Goal: Task Accomplishment & Management: Use online tool/utility

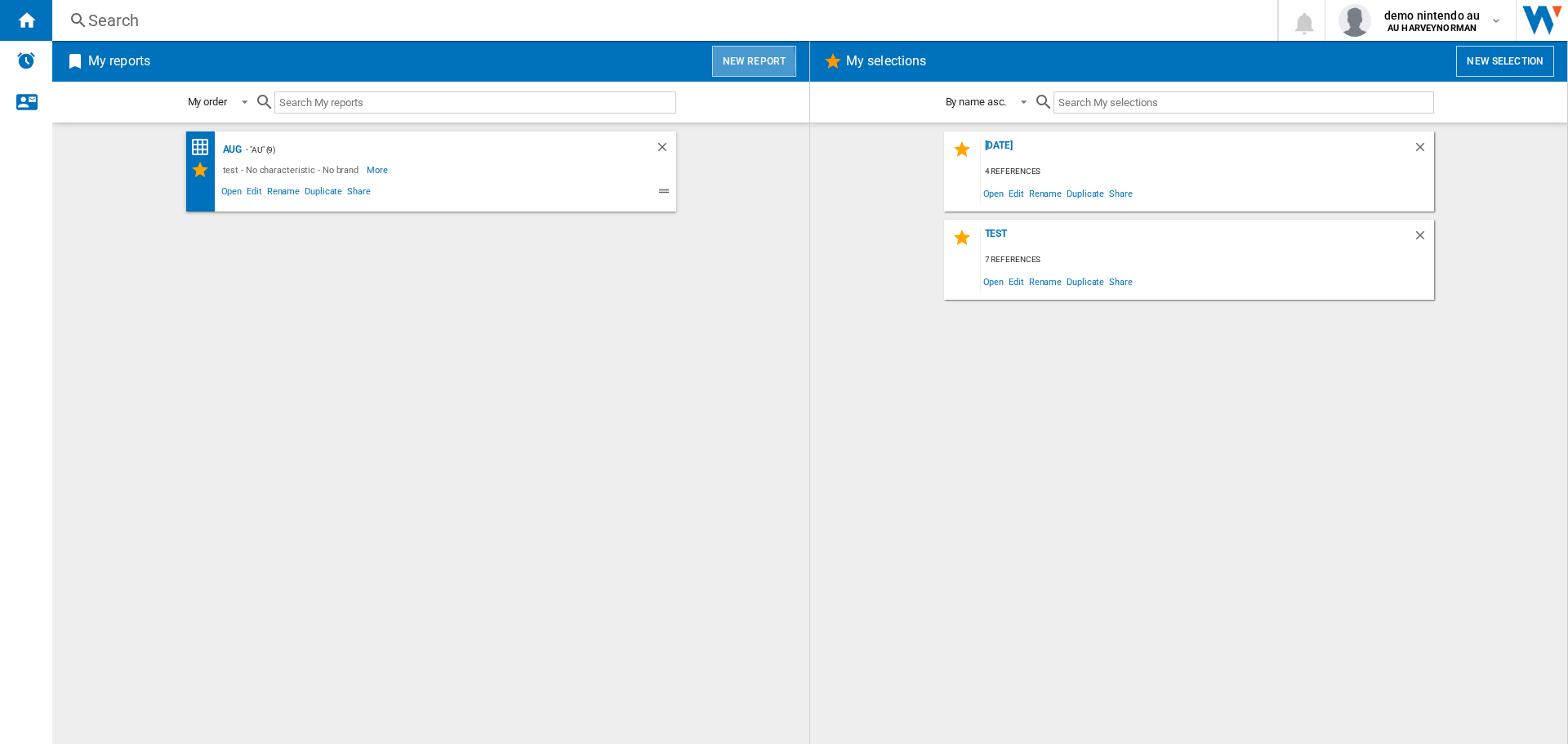
click at [745, 62] on button "New report" at bounding box center [754, 61] width 84 height 31
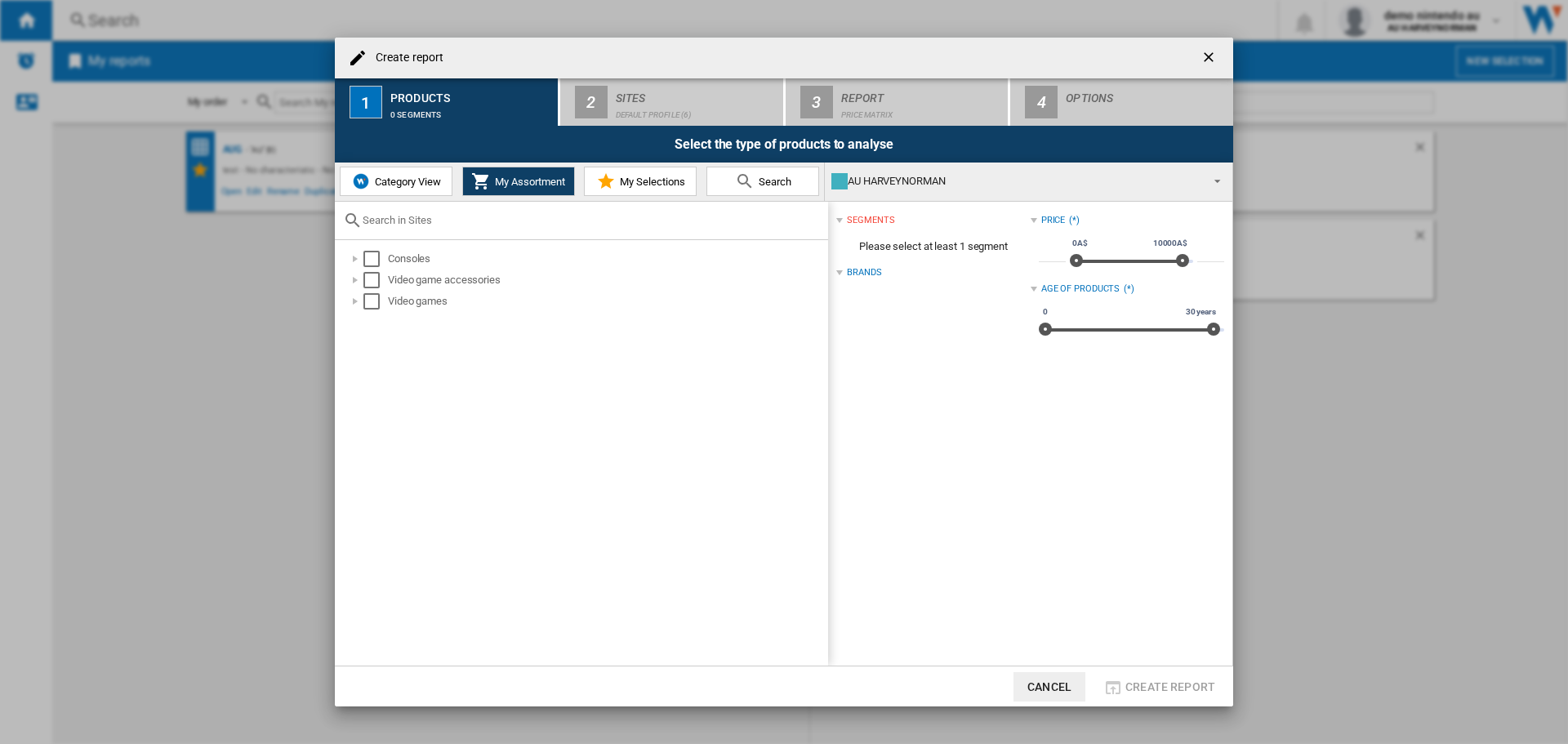
click at [399, 190] on button "Category View" at bounding box center [396, 181] width 113 height 29
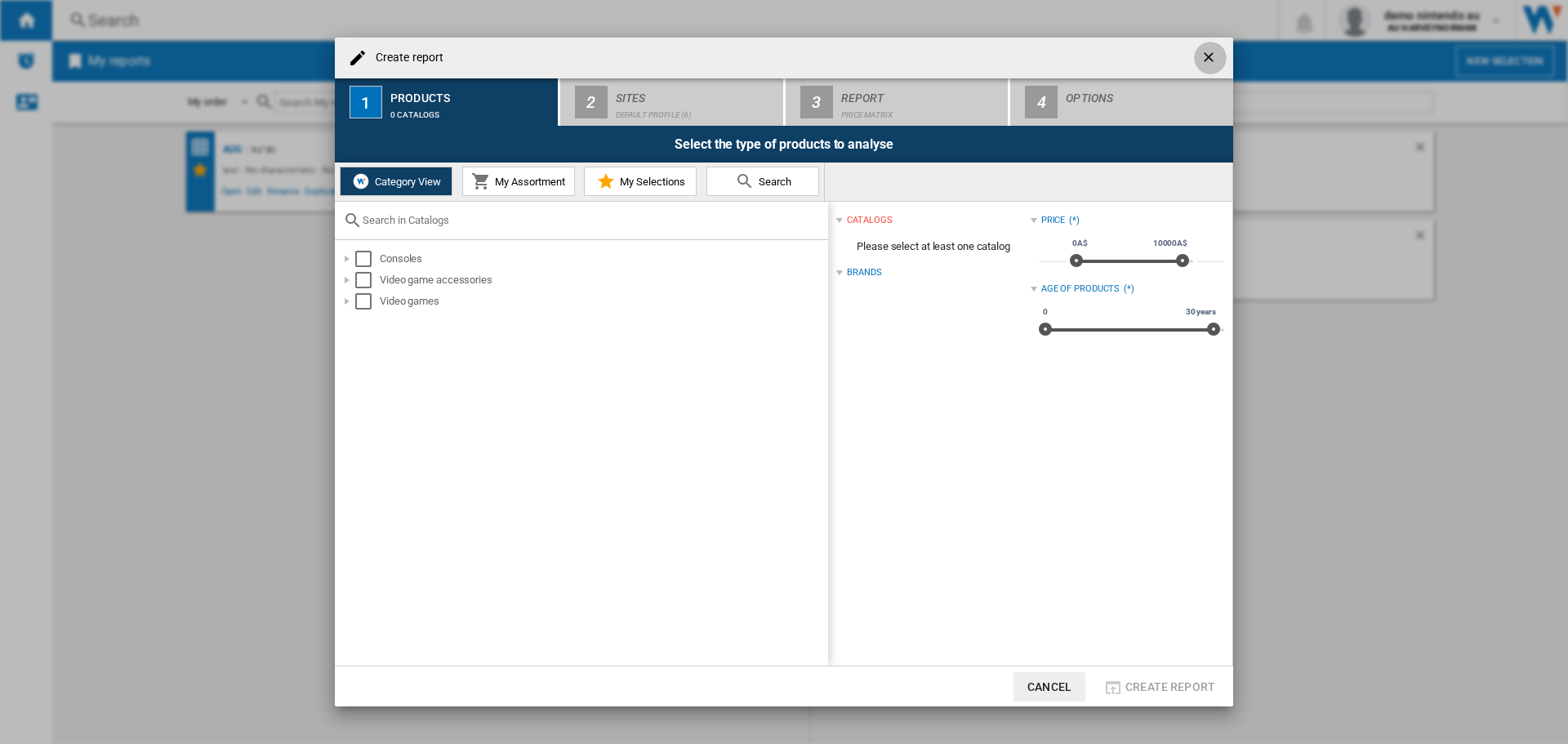
click at [1210, 53] on ng-md-icon "getI18NText('BUTTONS.CLOSE_DIALOG')" at bounding box center [1210, 58] width 20 height 20
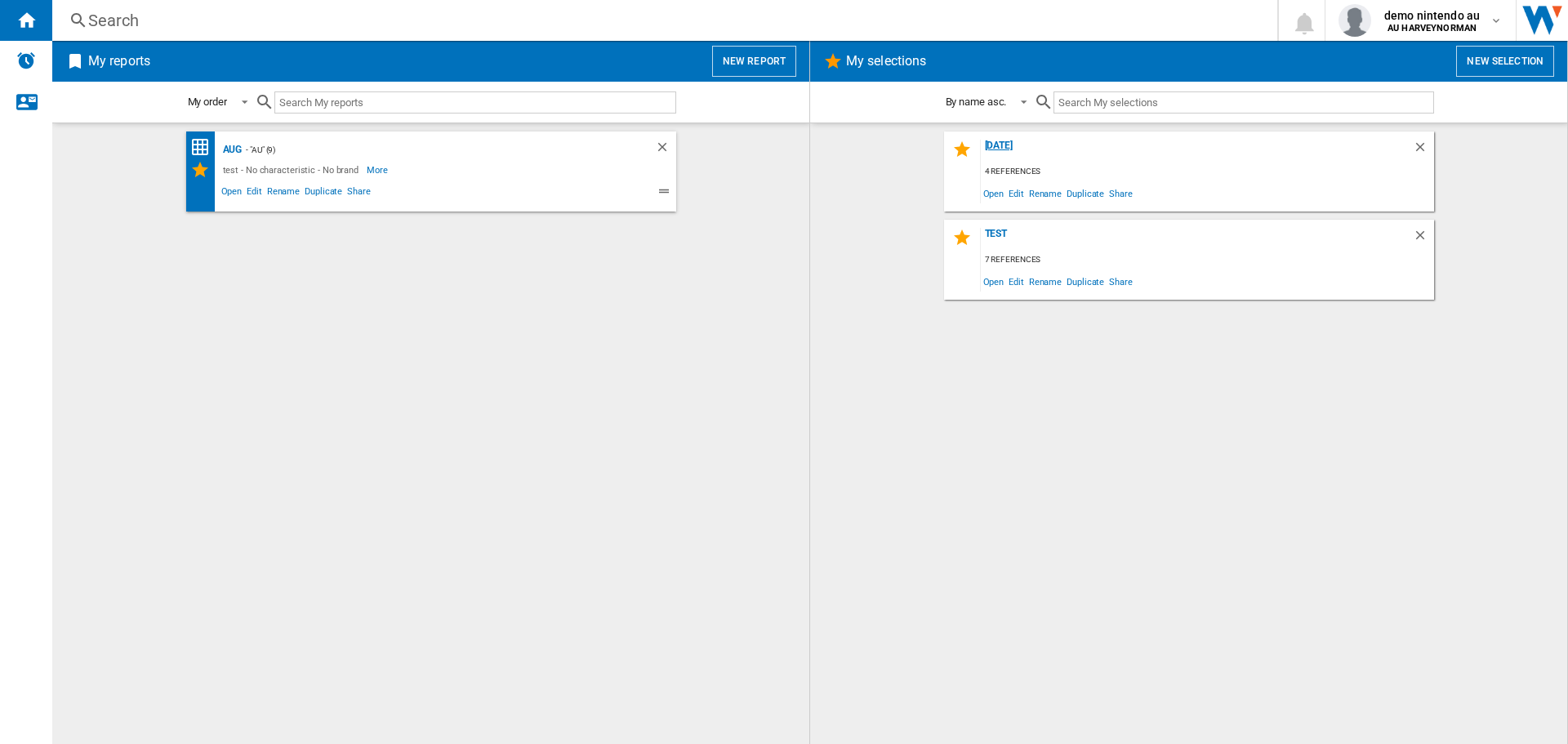
click at [993, 147] on div "[DATE]" at bounding box center [1197, 151] width 432 height 22
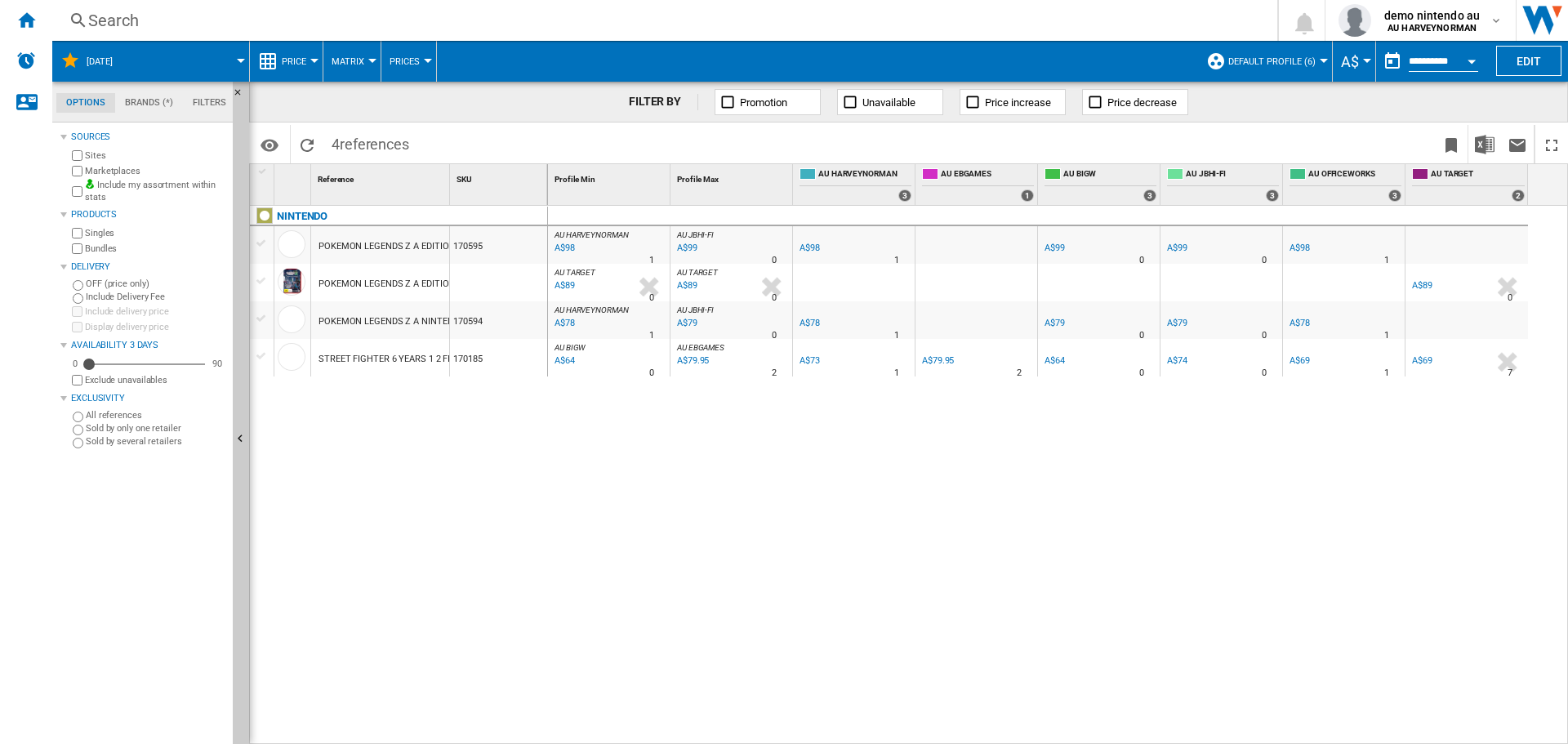
click at [1308, 63] on span "Default profile (6)" at bounding box center [1272, 62] width 87 height 10
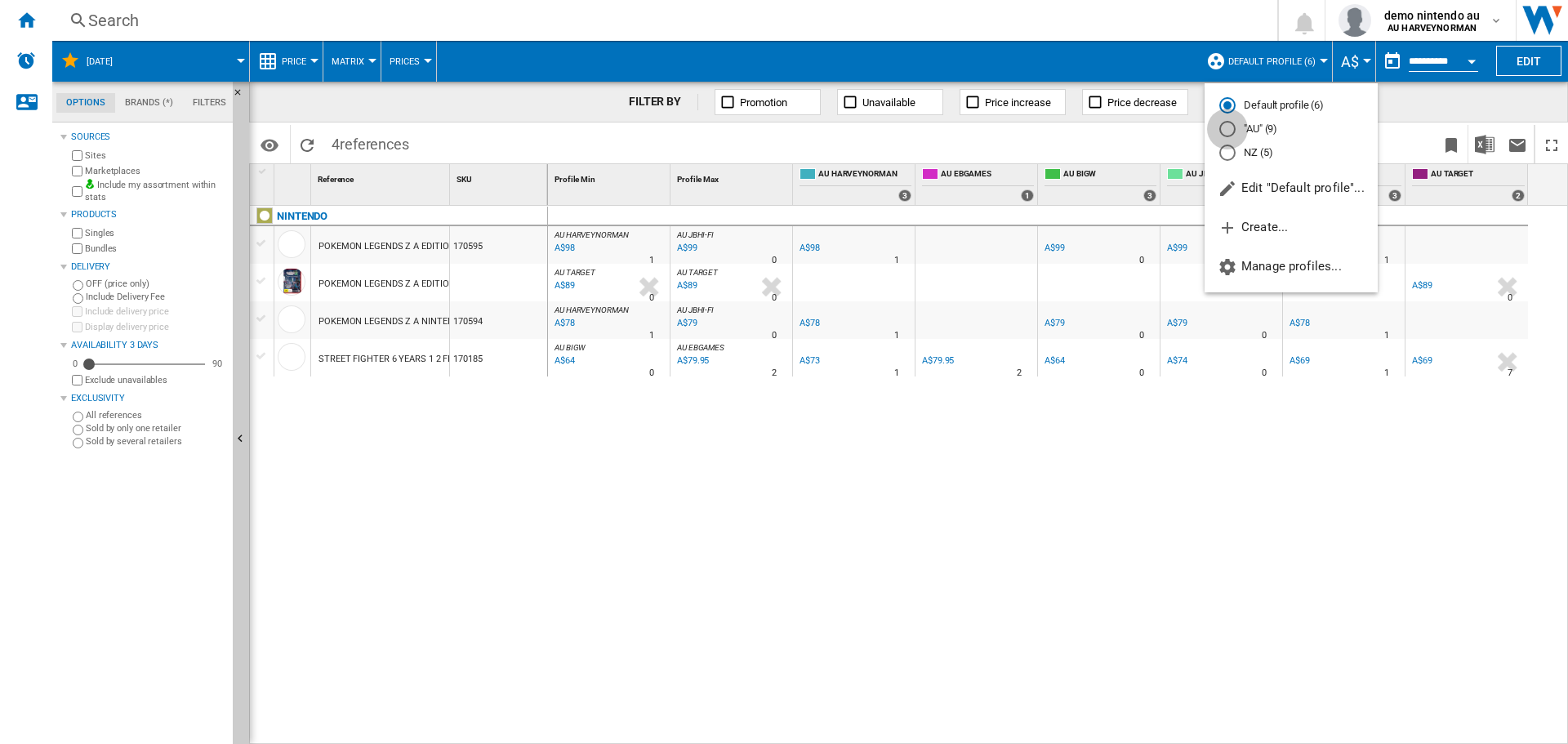
click at [1229, 127] on div at bounding box center [1227, 129] width 16 height 16
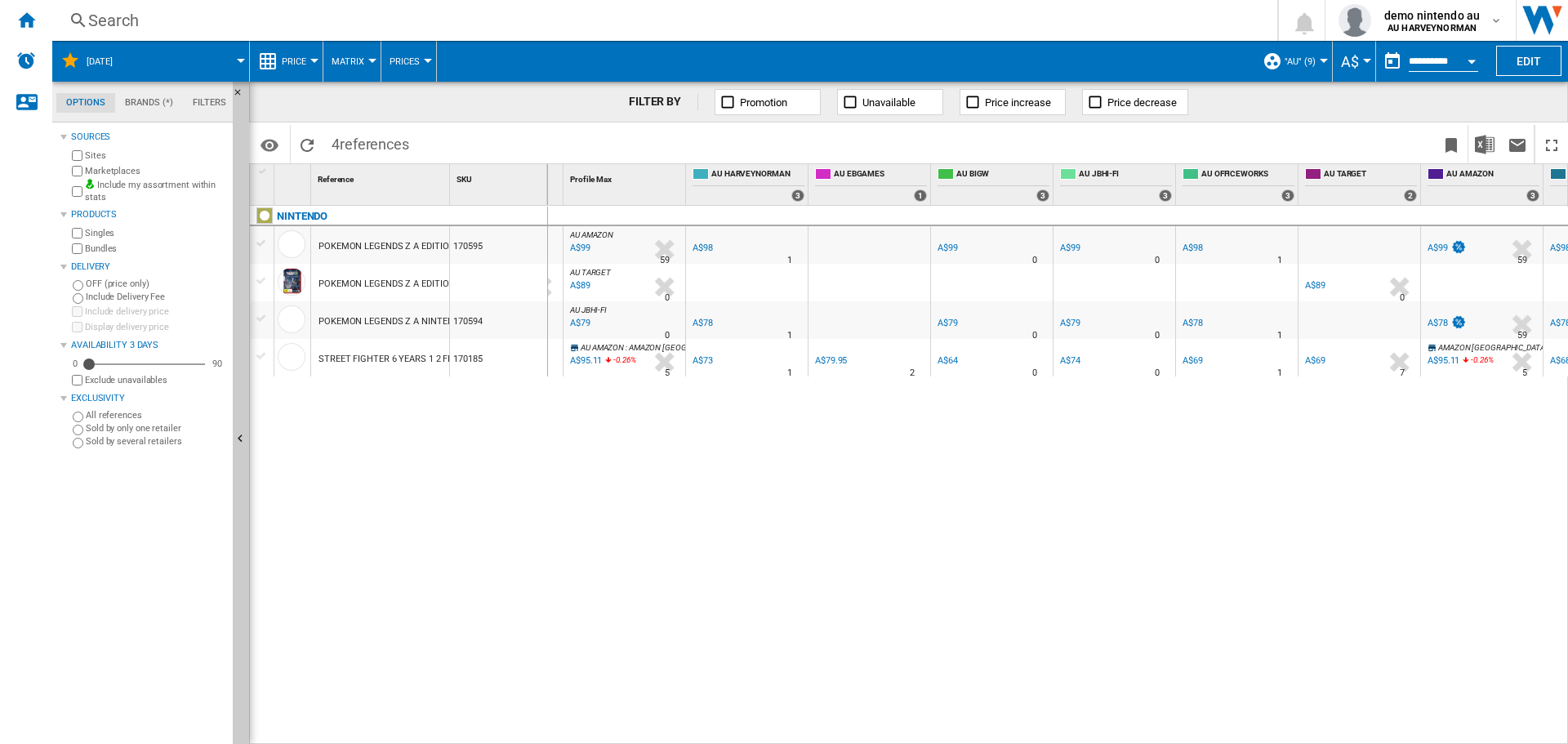
scroll to position [0, 204]
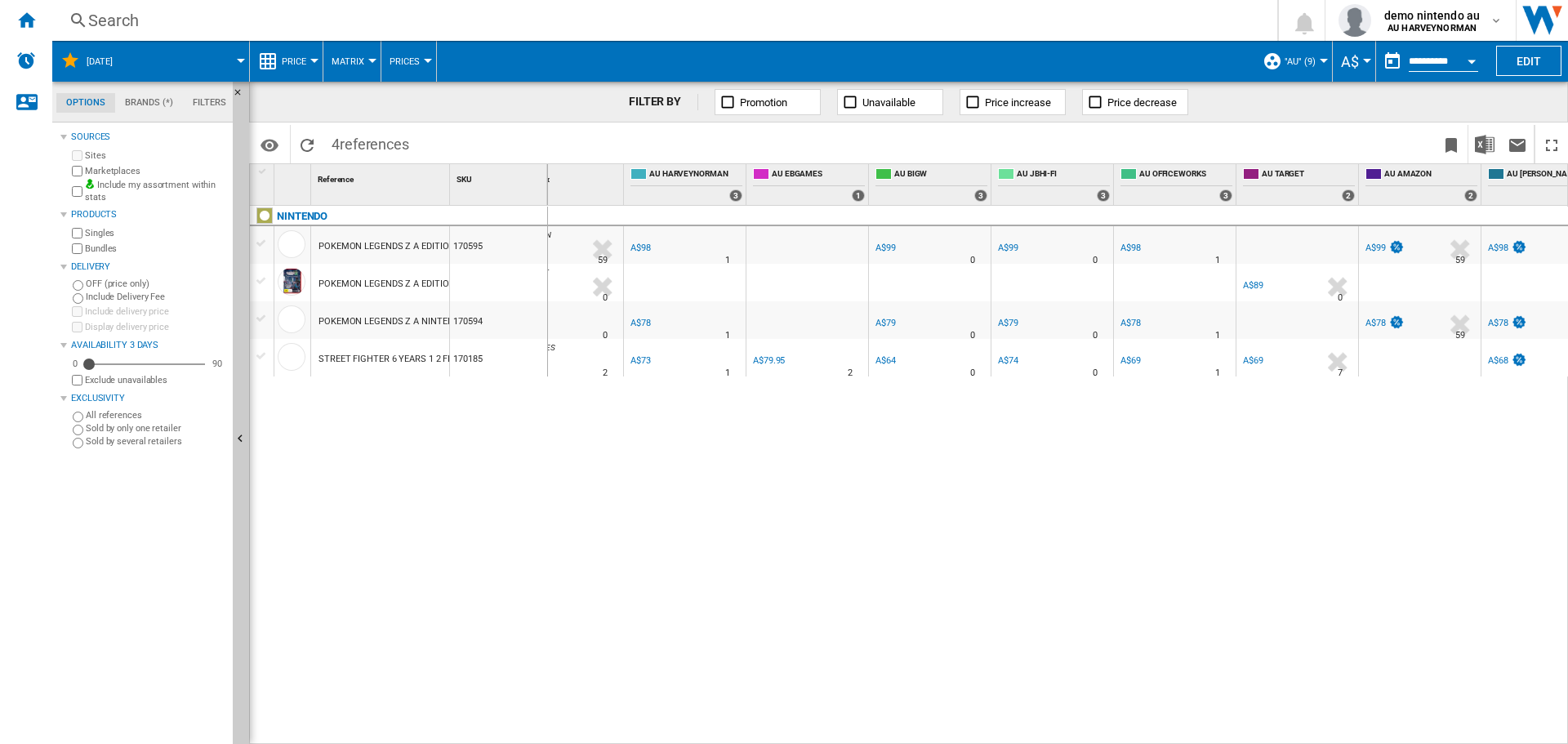
scroll to position [0, 204]
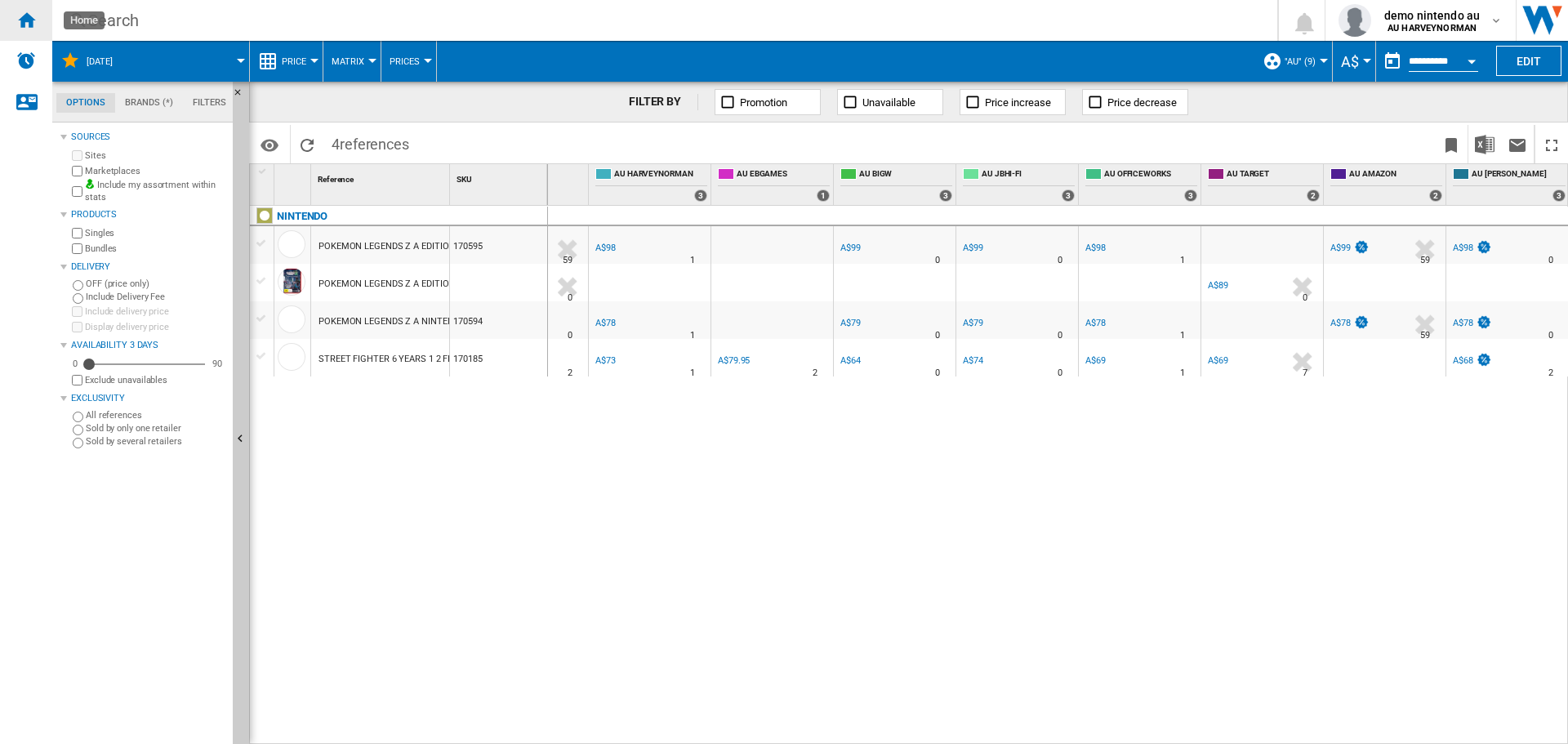
click at [30, 23] on ng-md-icon "Home" at bounding box center [26, 19] width 20 height 20
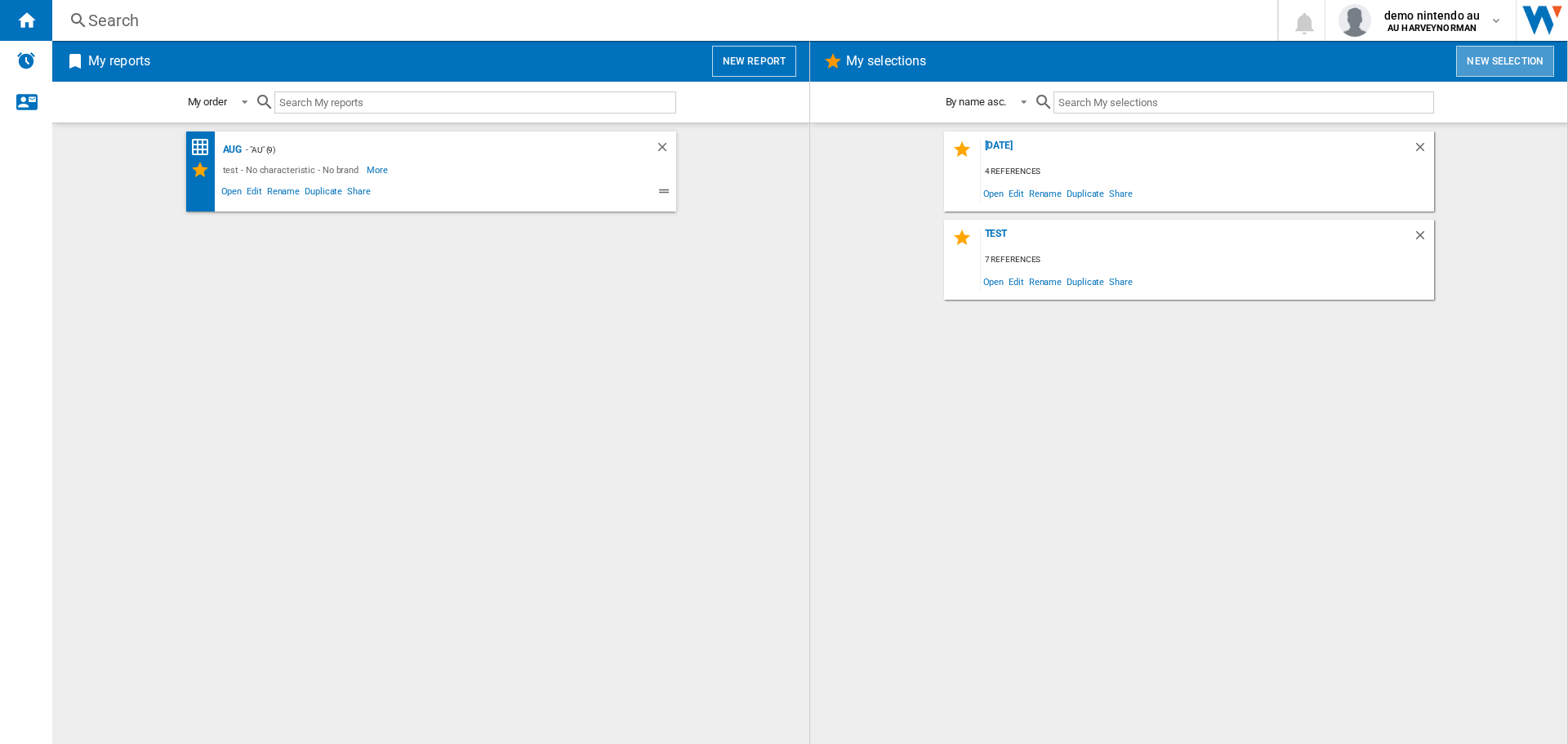
click at [1488, 55] on button "New selection" at bounding box center [1505, 61] width 98 height 31
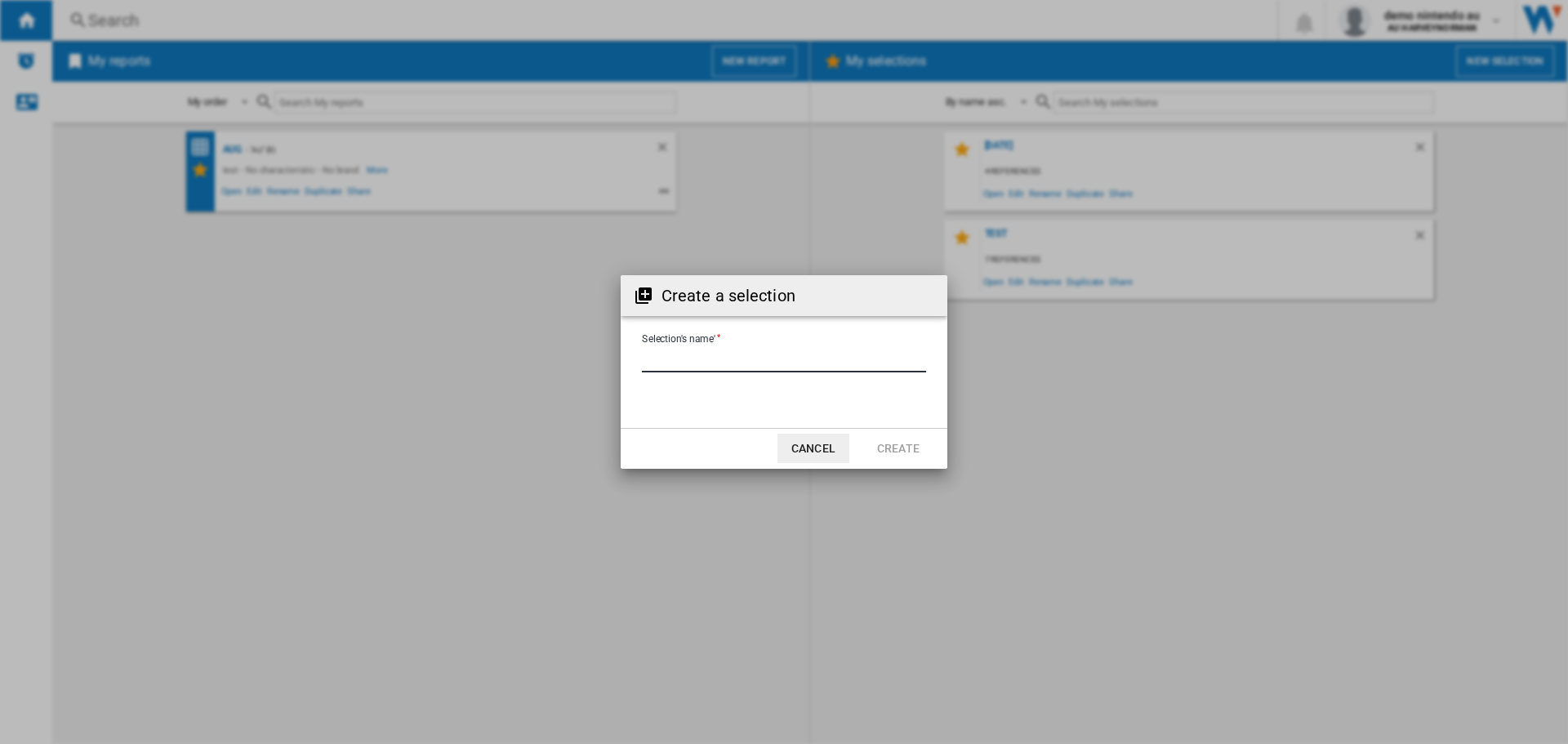
click at [776, 357] on input "Selection's name'" at bounding box center [784, 360] width 284 height 25
type input "*******"
click at [886, 439] on button "Create" at bounding box center [898, 448] width 72 height 29
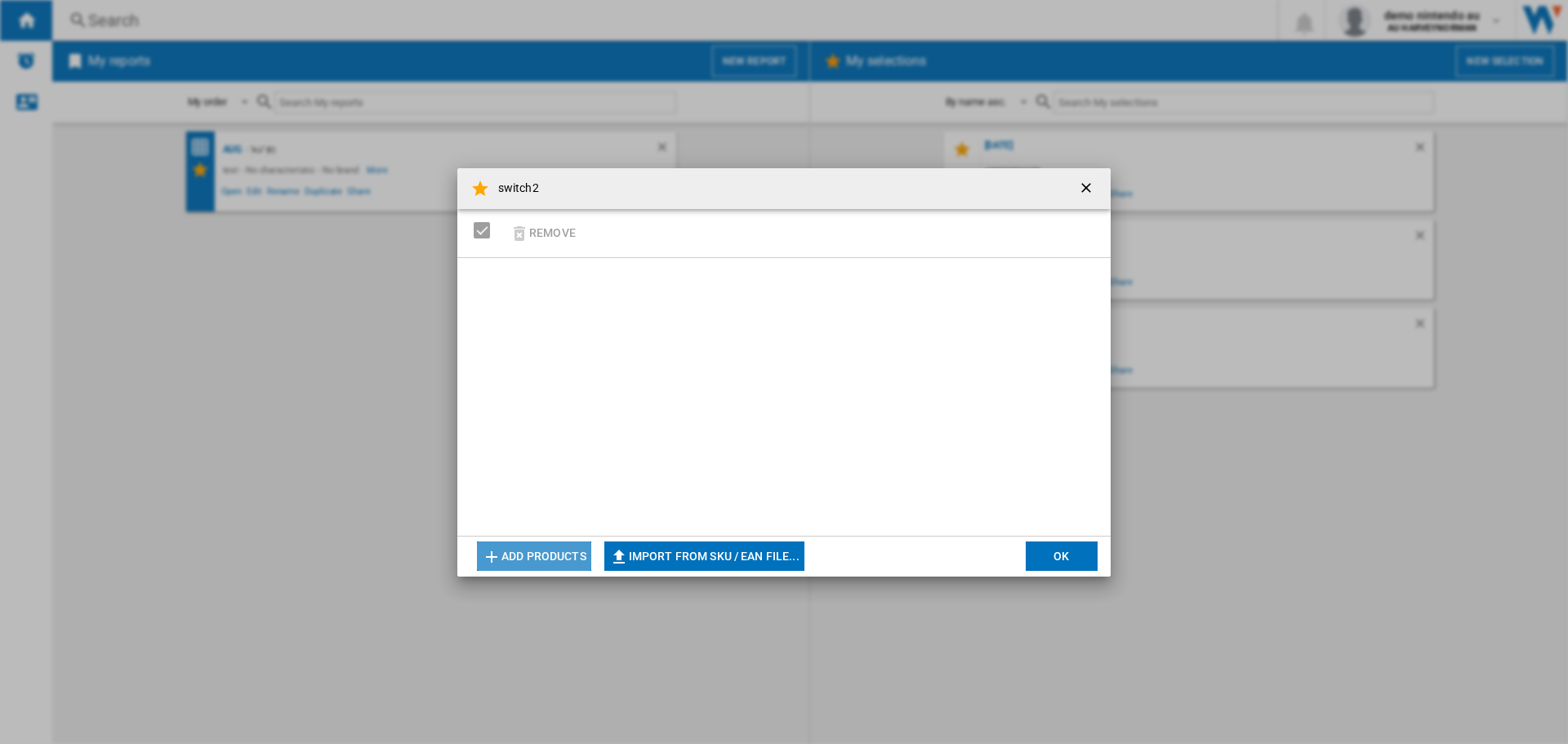
click at [548, 549] on button "Add products" at bounding box center [534, 556] width 114 height 29
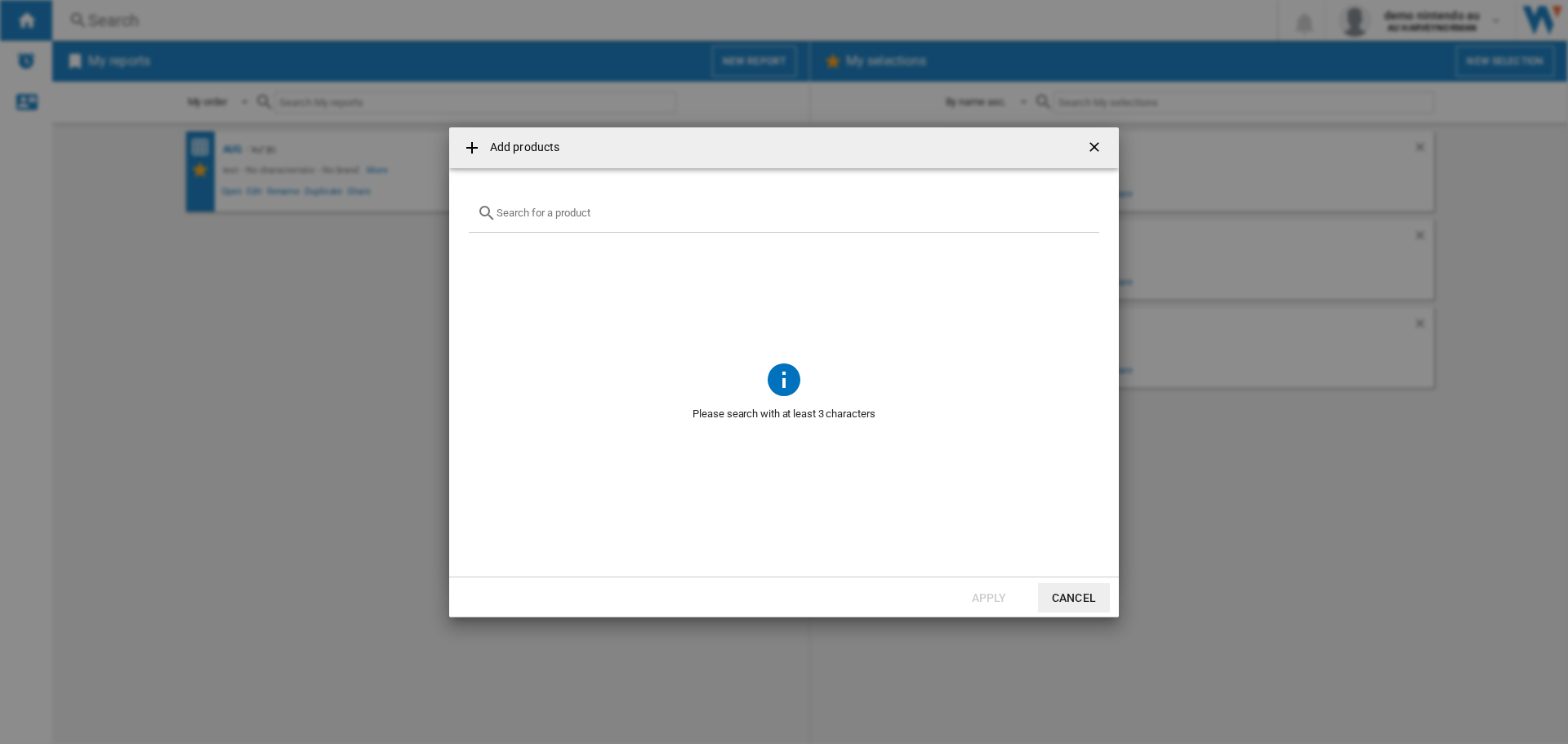
click at [570, 215] on input "text" at bounding box center [793, 213] width 595 height 12
type input "s"
type input "S2"
click at [1078, 211] on ng-md-icon "Clear search" at bounding box center [1080, 213] width 20 height 20
click at [688, 214] on input "text" at bounding box center [793, 213] width 595 height 12
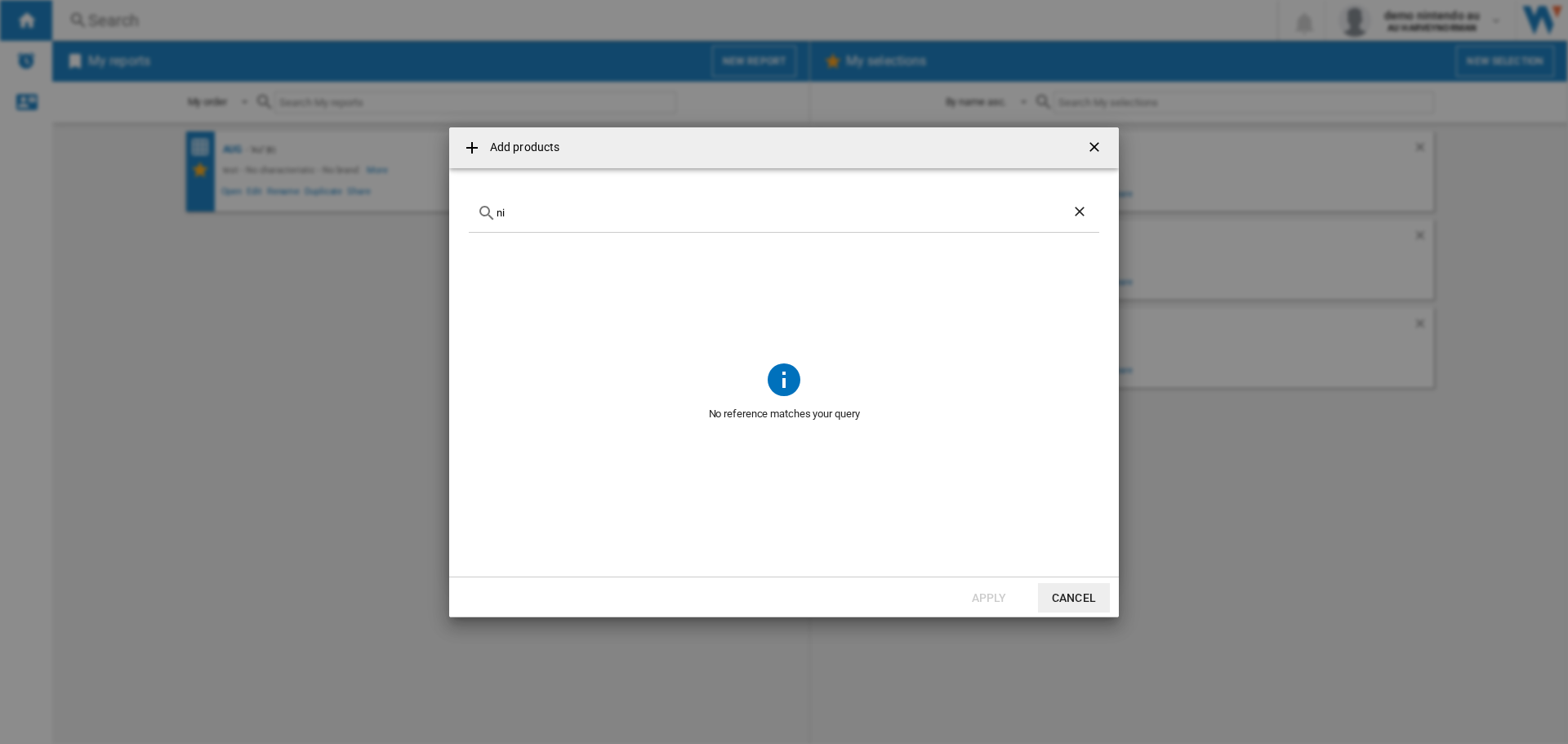
type input "n"
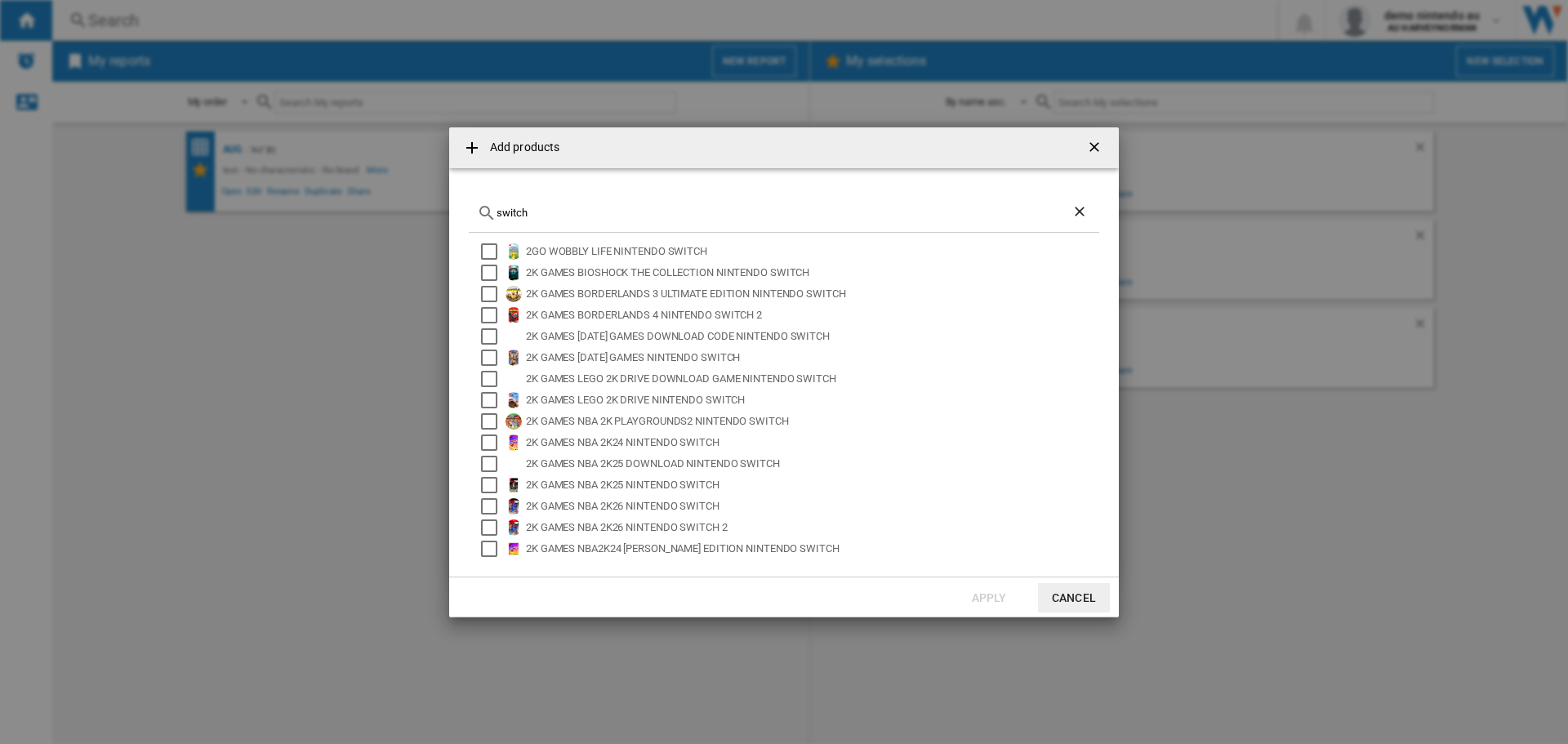
scroll to position [109, 0]
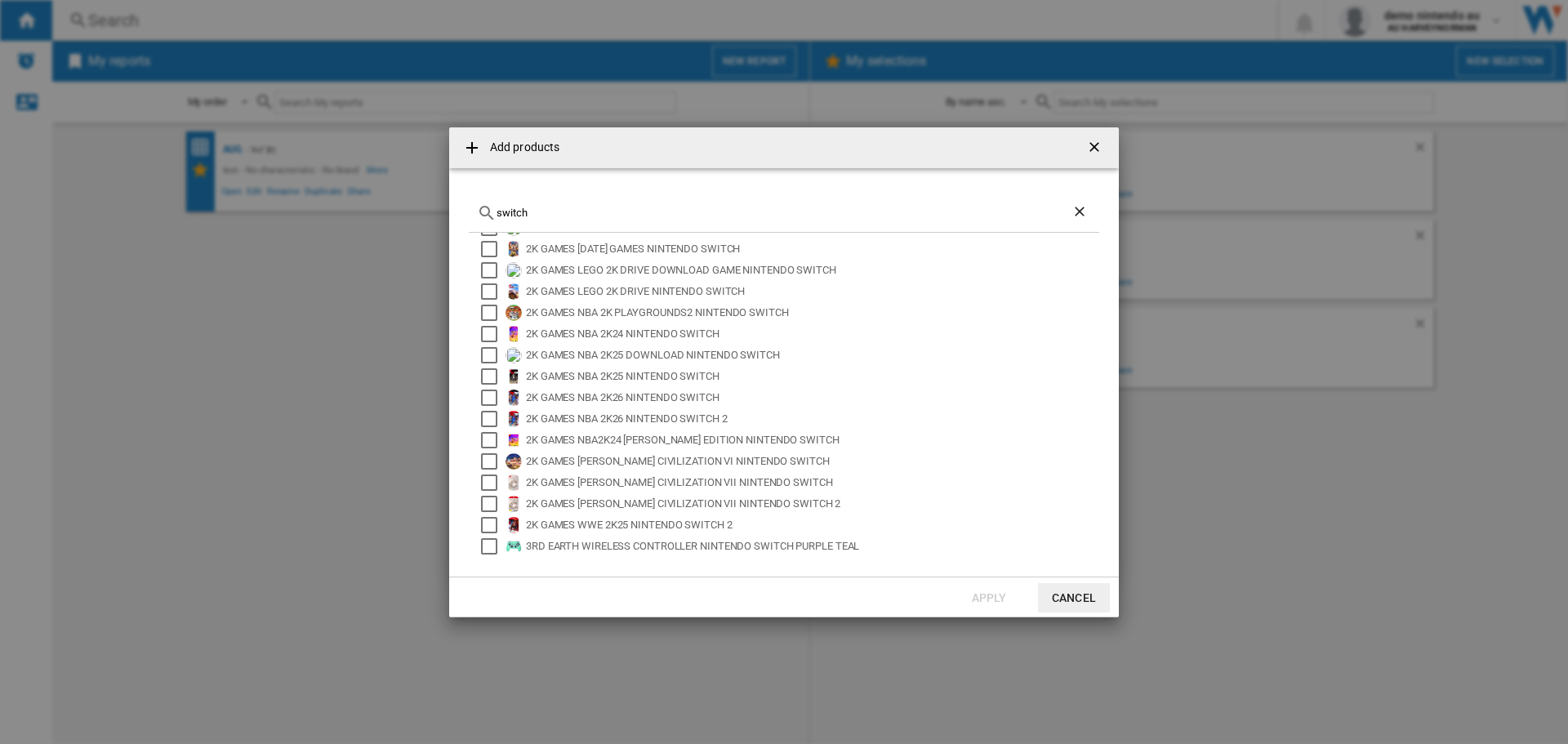
click at [497, 213] on input "switch" at bounding box center [783, 213] width 575 height 12
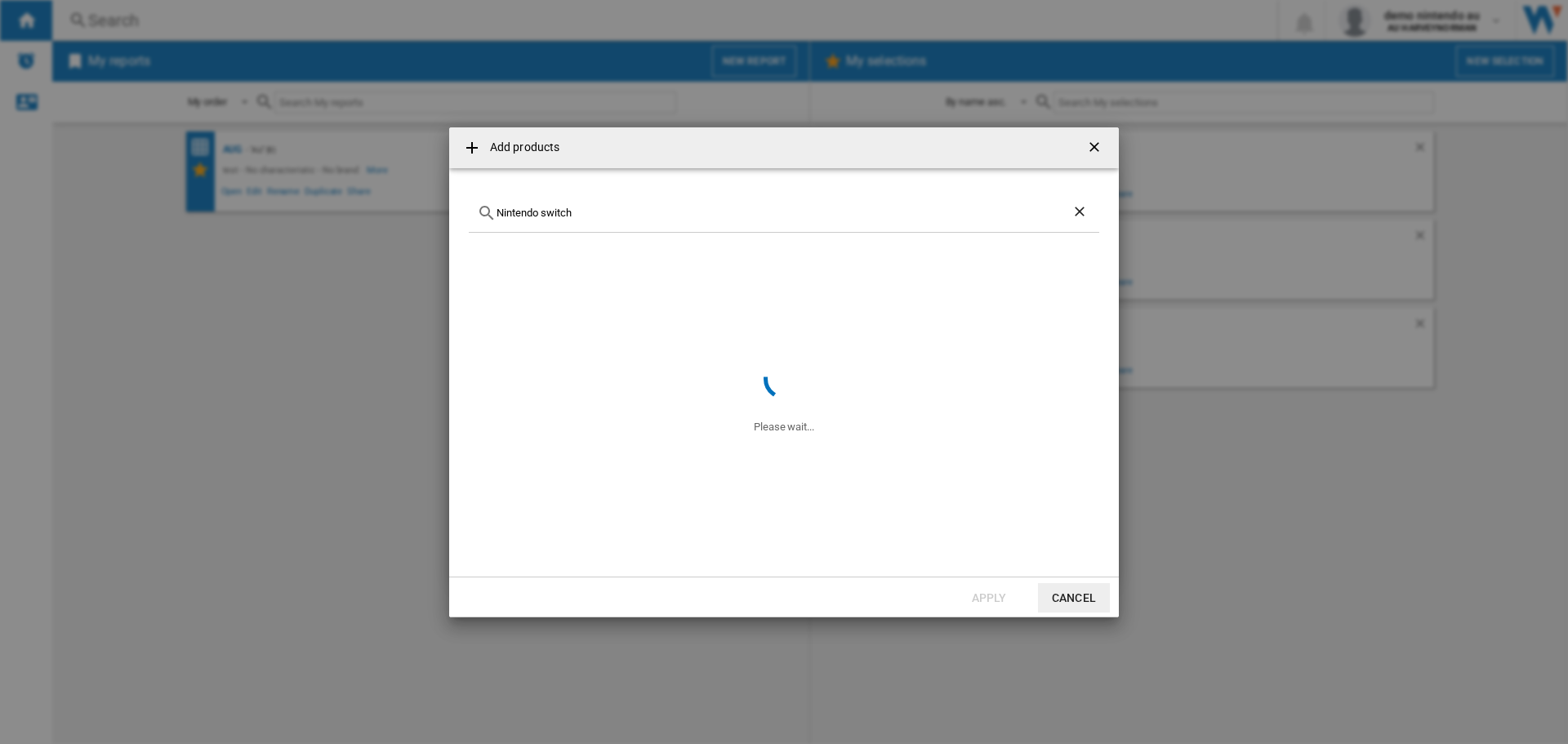
click at [595, 212] on input "Nintendo switch" at bounding box center [783, 213] width 575 height 12
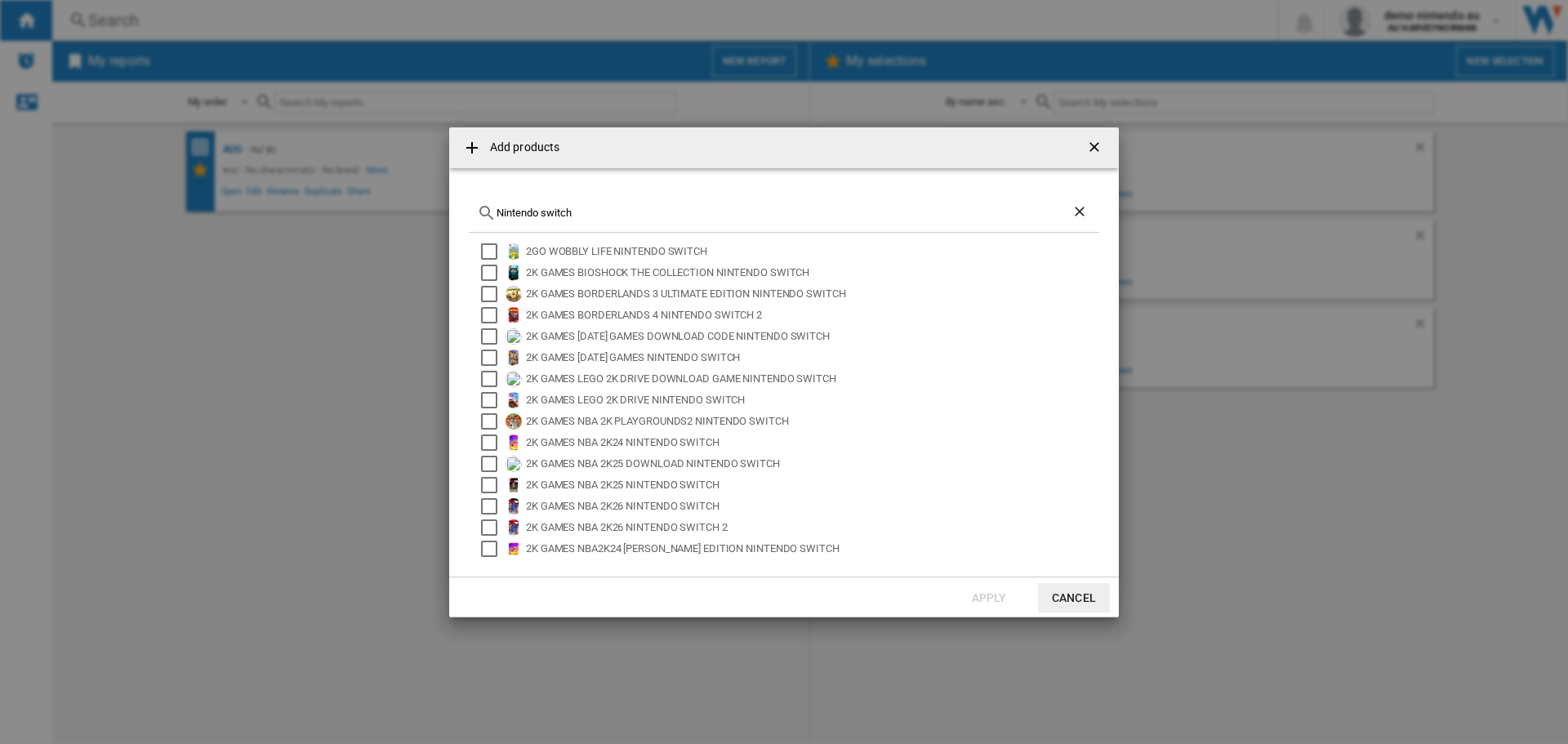
type input "Nintendo switch"
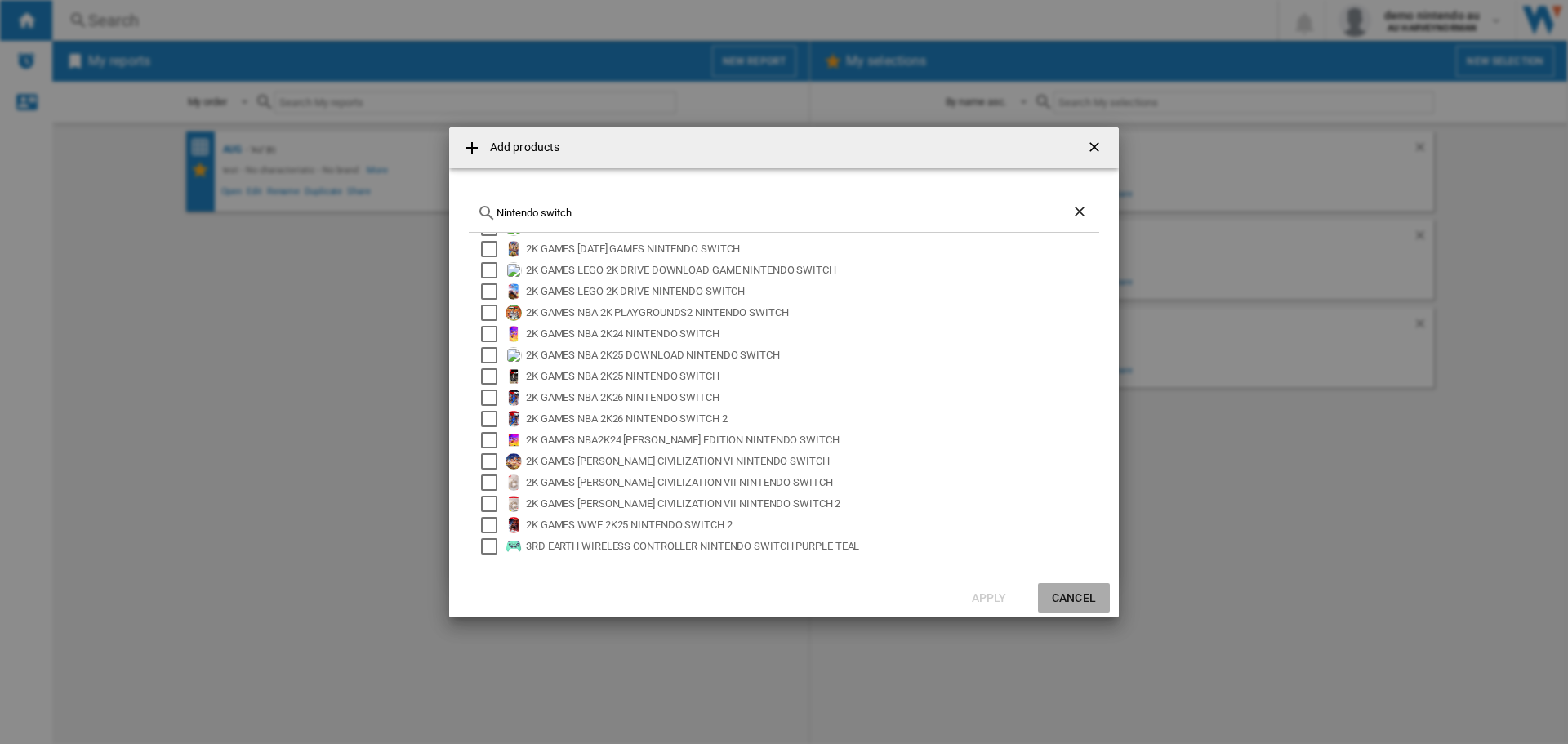
click at [1070, 608] on button "Cancel" at bounding box center [1074, 598] width 72 height 29
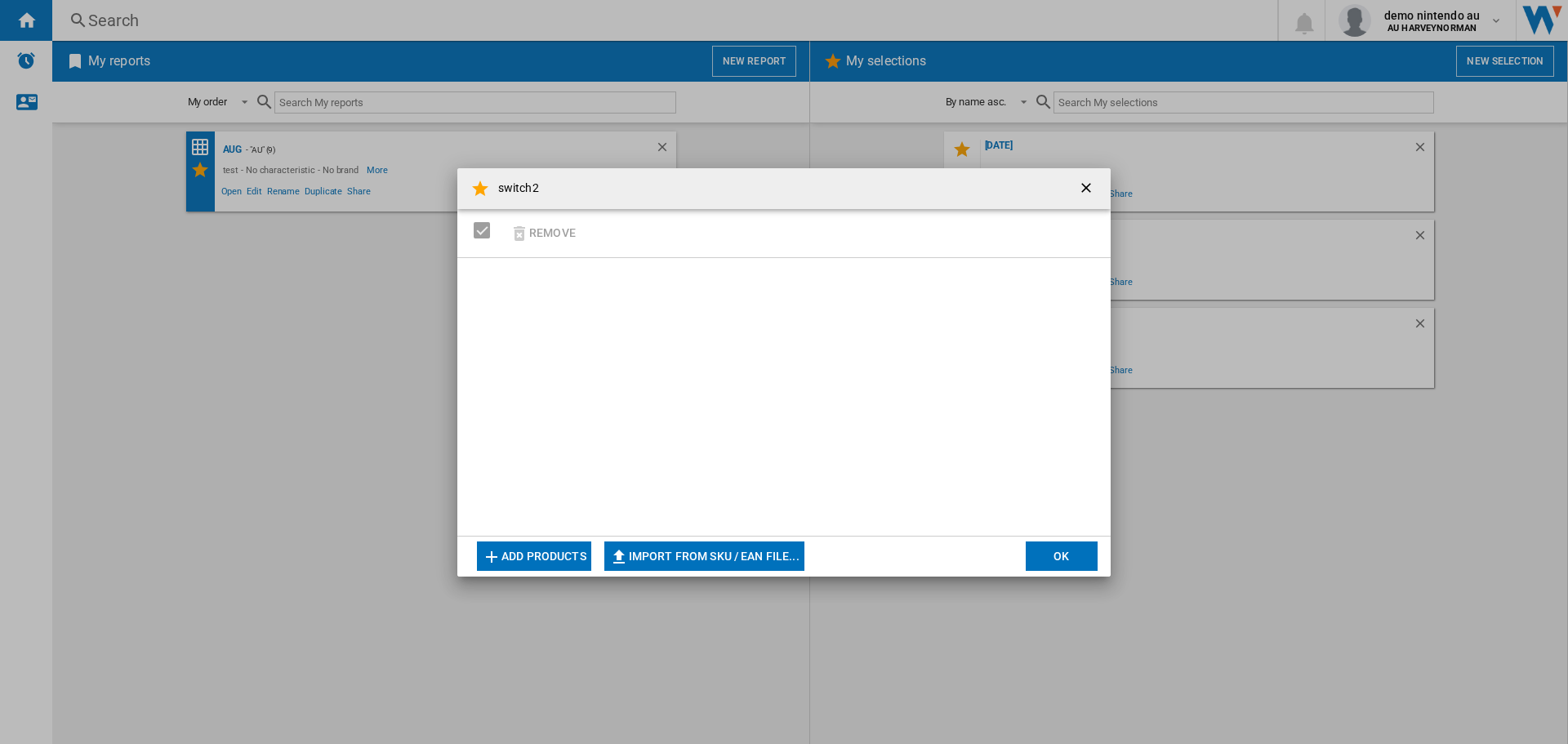
click at [1081, 560] on button "OK" at bounding box center [1062, 556] width 72 height 29
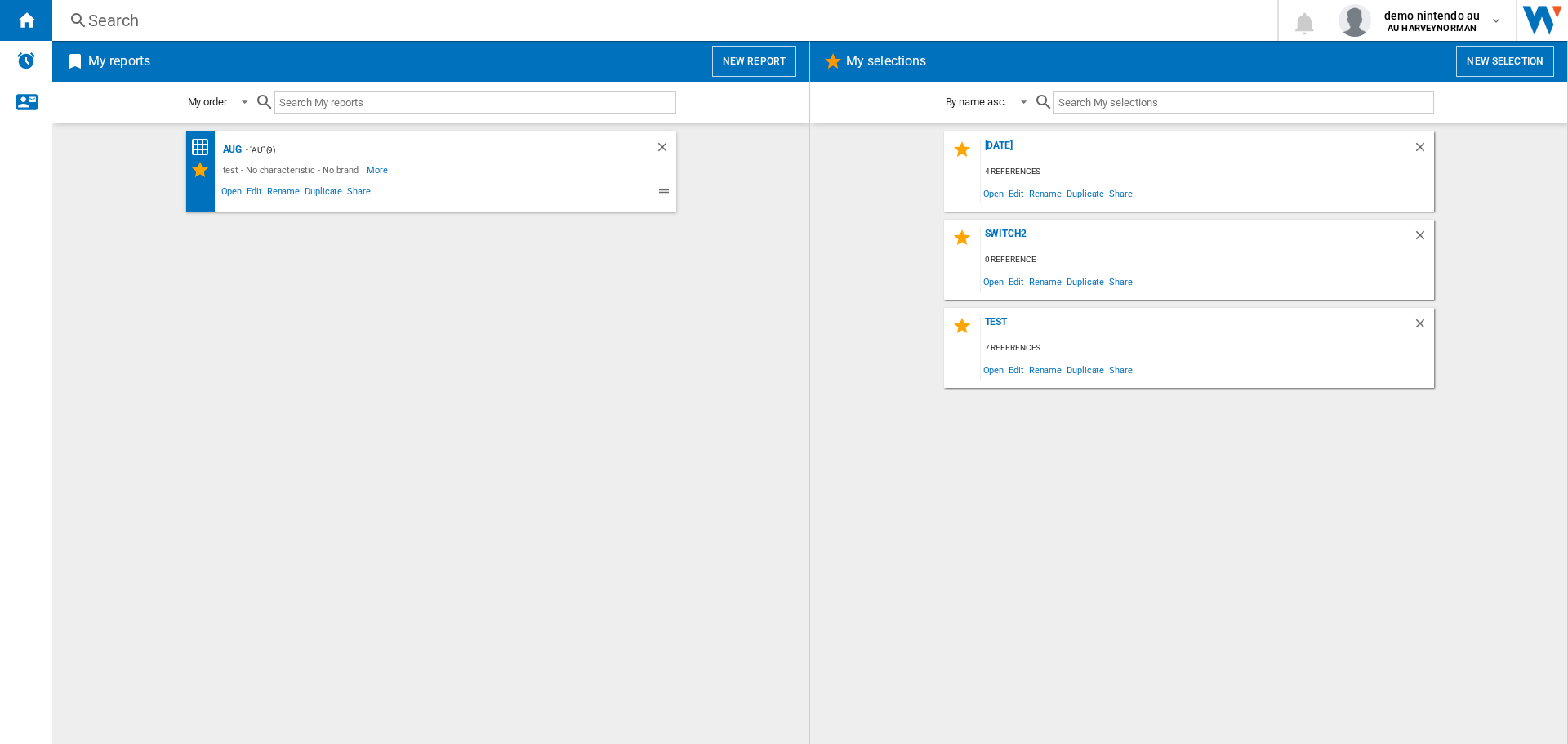
click at [111, 16] on div "Search" at bounding box center [661, 20] width 1146 height 23
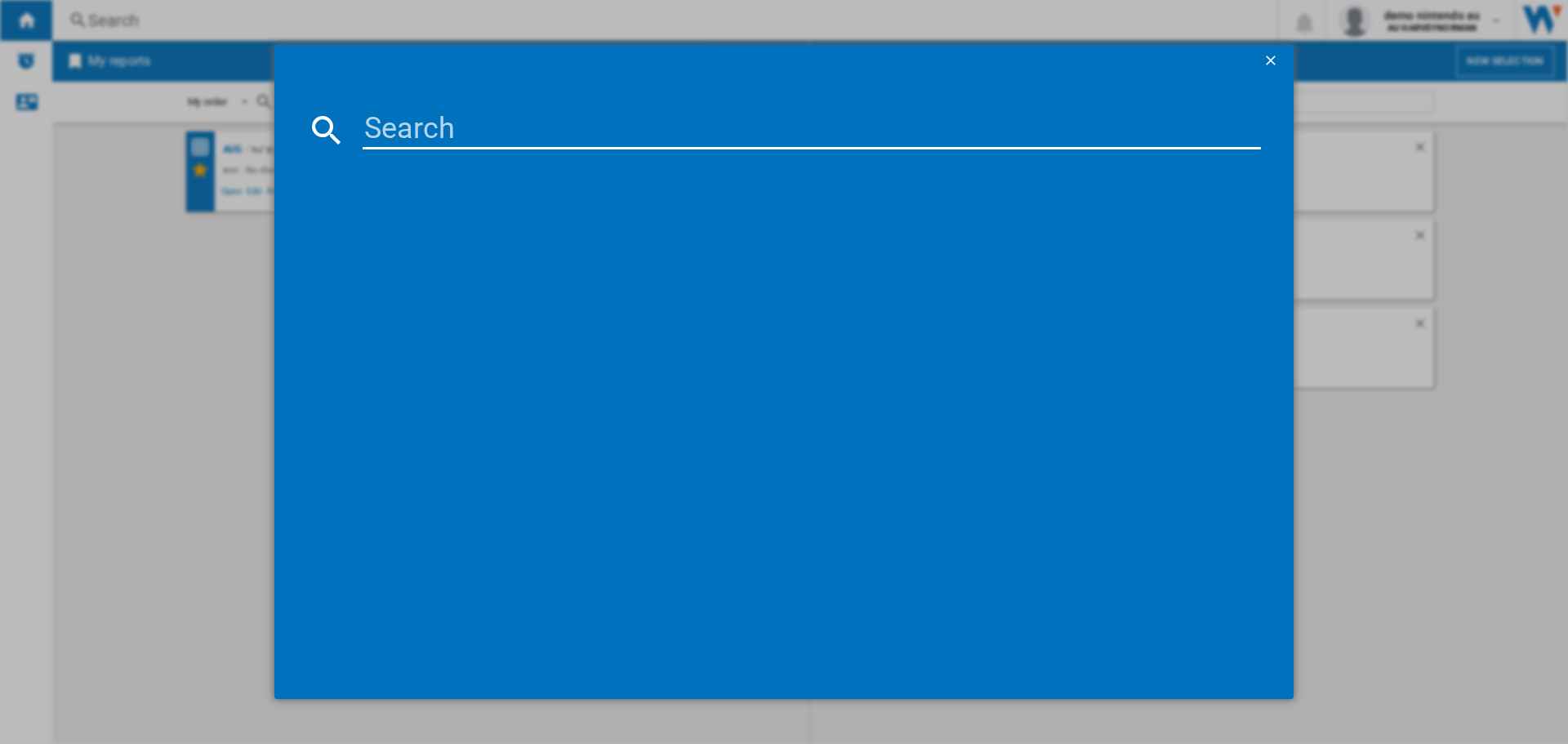
click at [394, 130] on input at bounding box center [811, 130] width 898 height 39
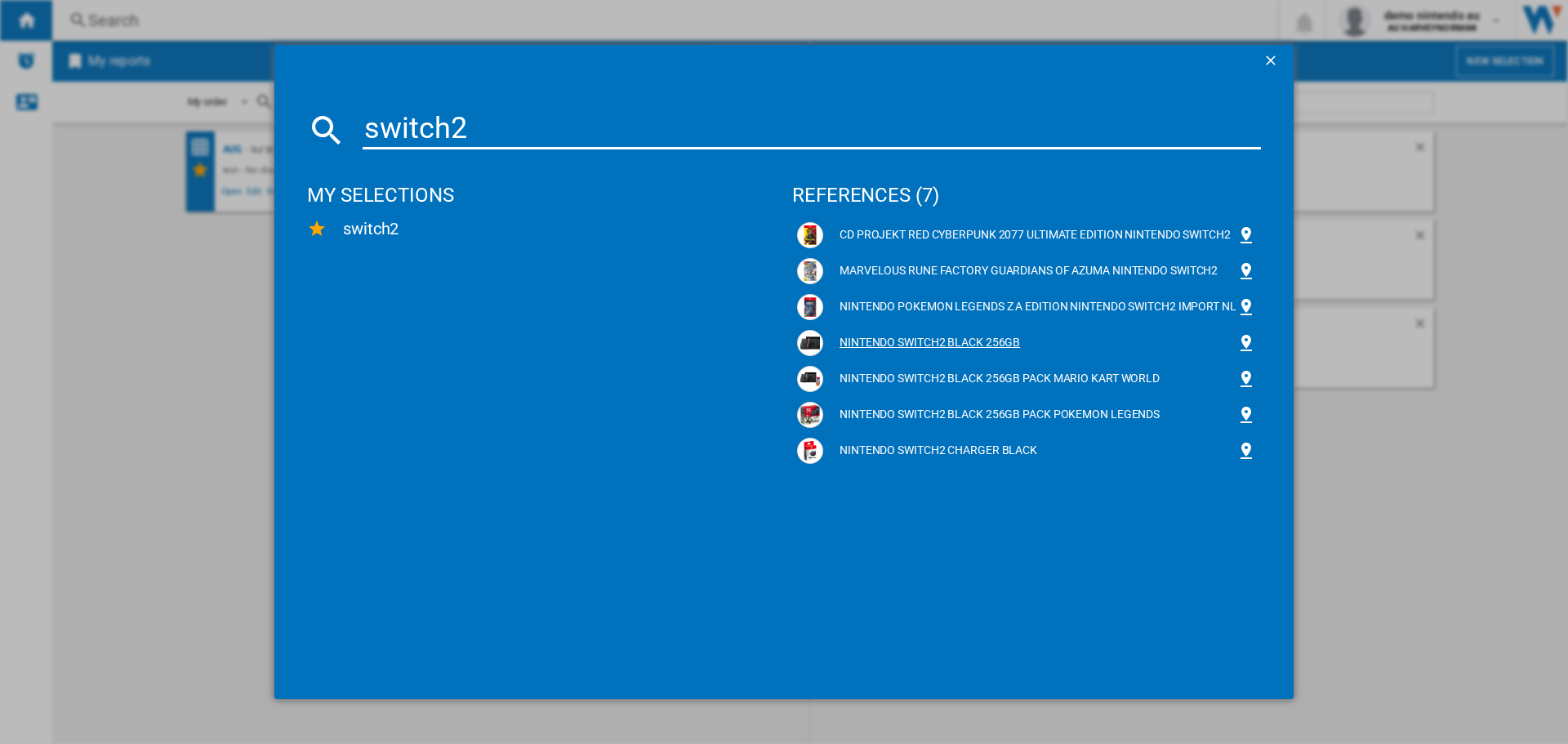
type input "switch2"
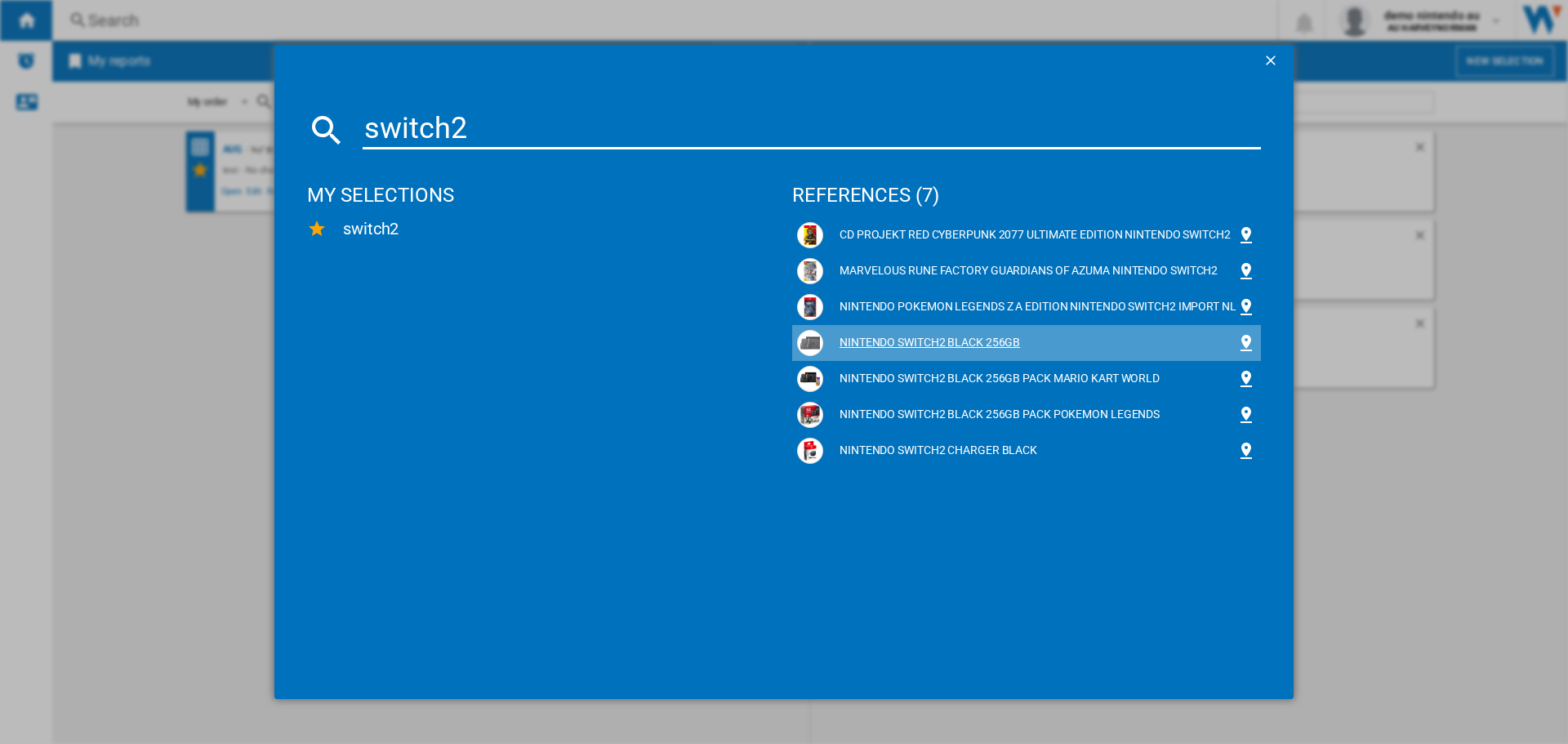
click at [997, 346] on div "NINTENDO SWITCH2 BLACK 256GB" at bounding box center [1030, 343] width 413 height 16
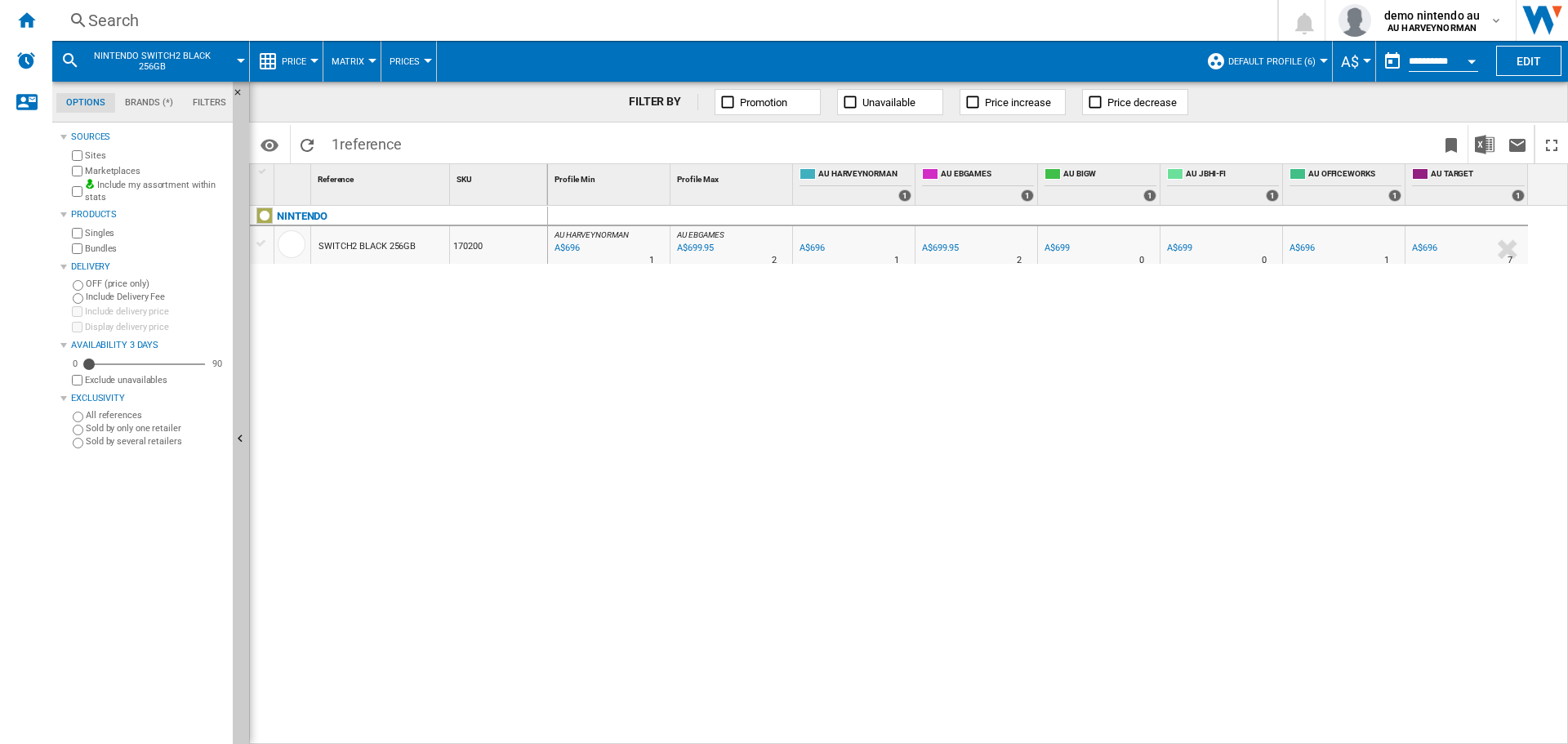
click at [262, 248] on div at bounding box center [261, 243] width 17 height 15
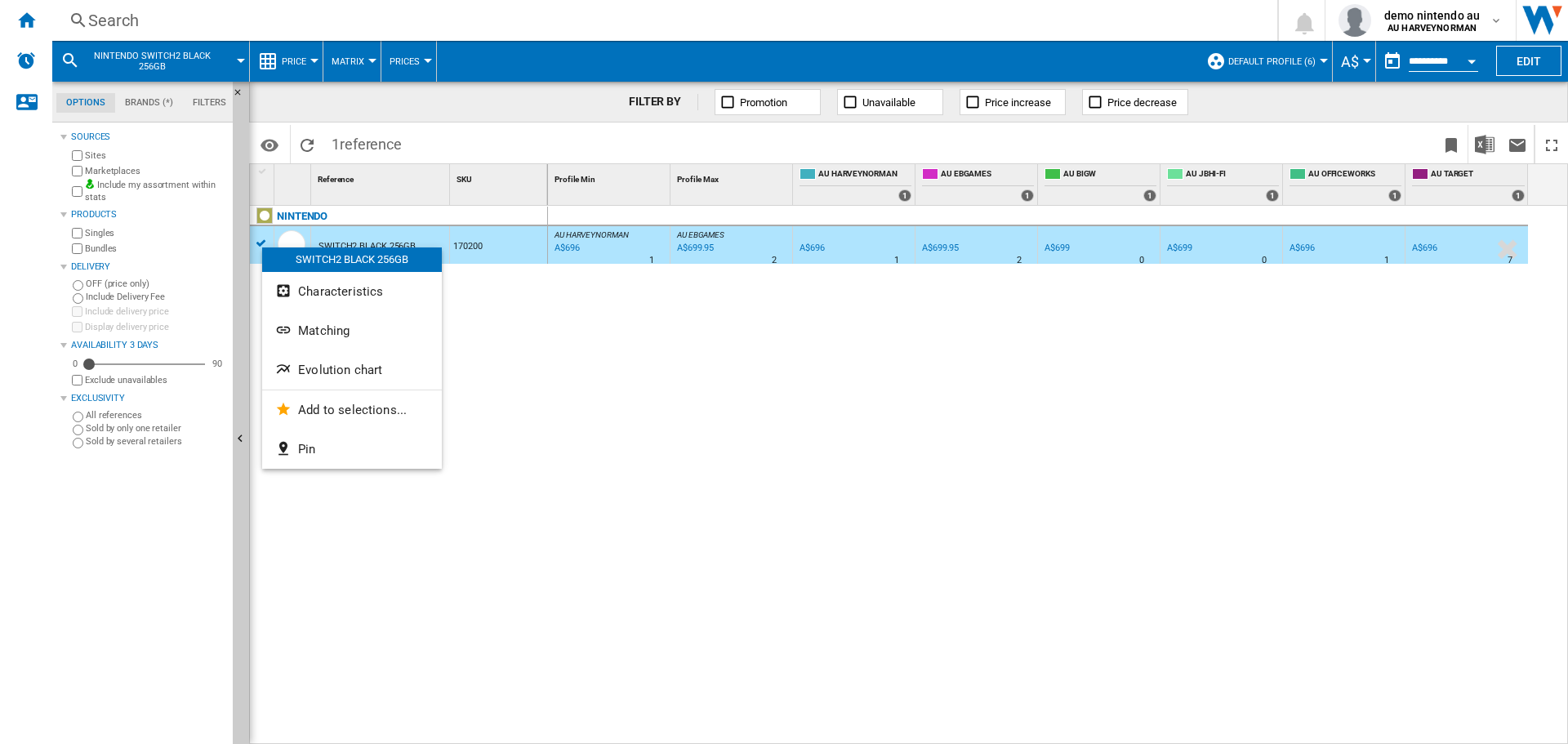
click at [1052, 273] on div at bounding box center [784, 372] width 1568 height 744
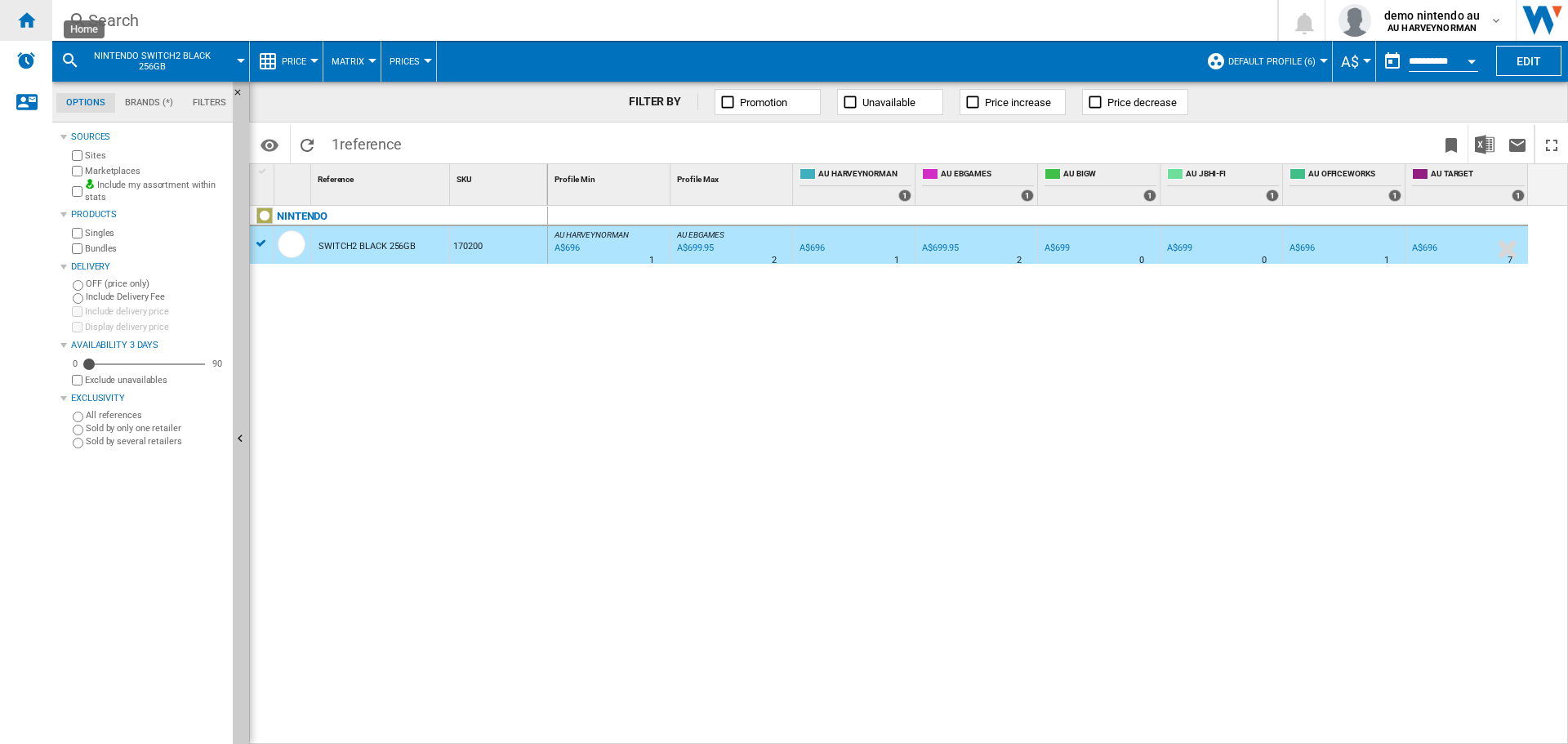
click at [26, 21] on ng-md-icon "Home" at bounding box center [26, 19] width 20 height 20
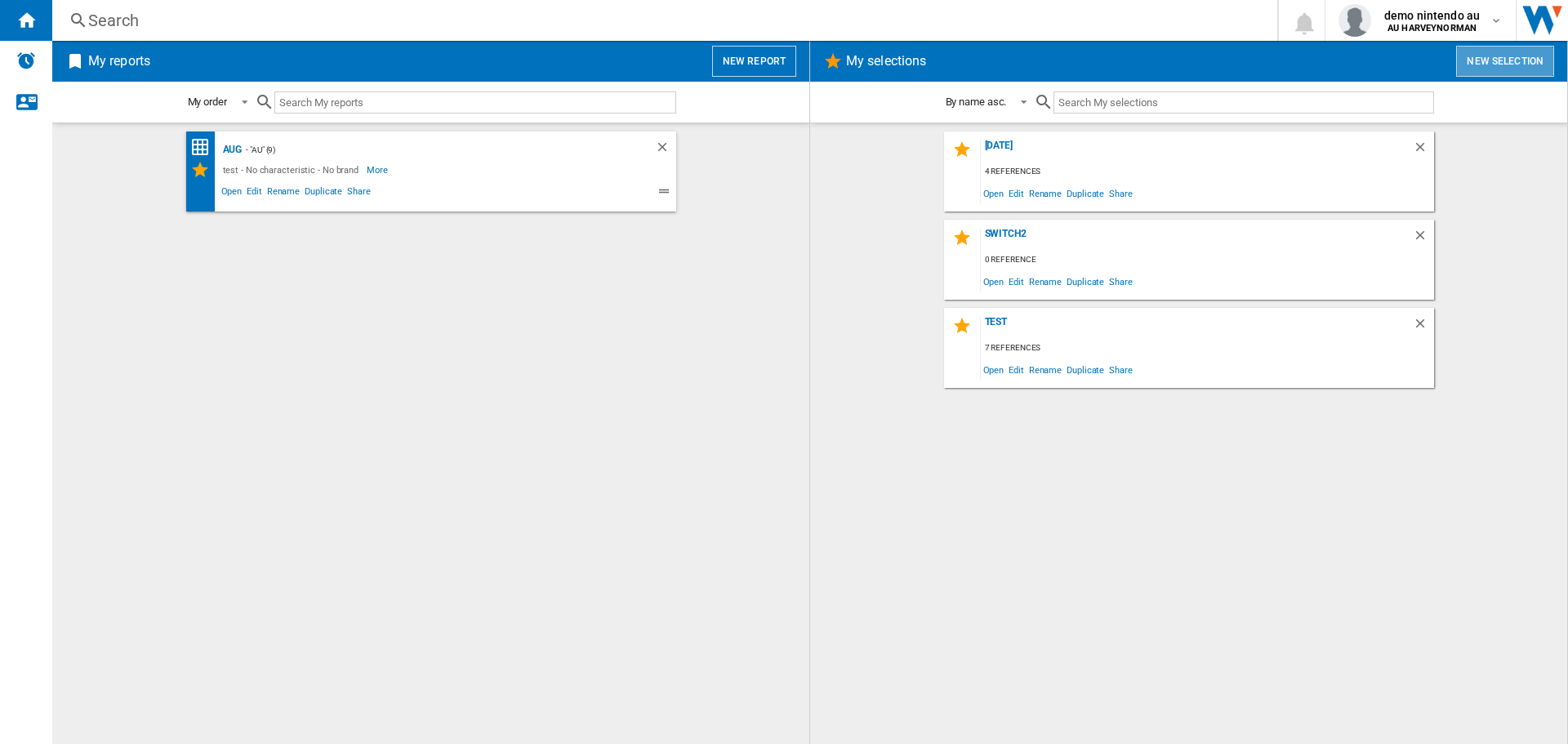
click at [1538, 56] on button "New selection" at bounding box center [1505, 61] width 98 height 31
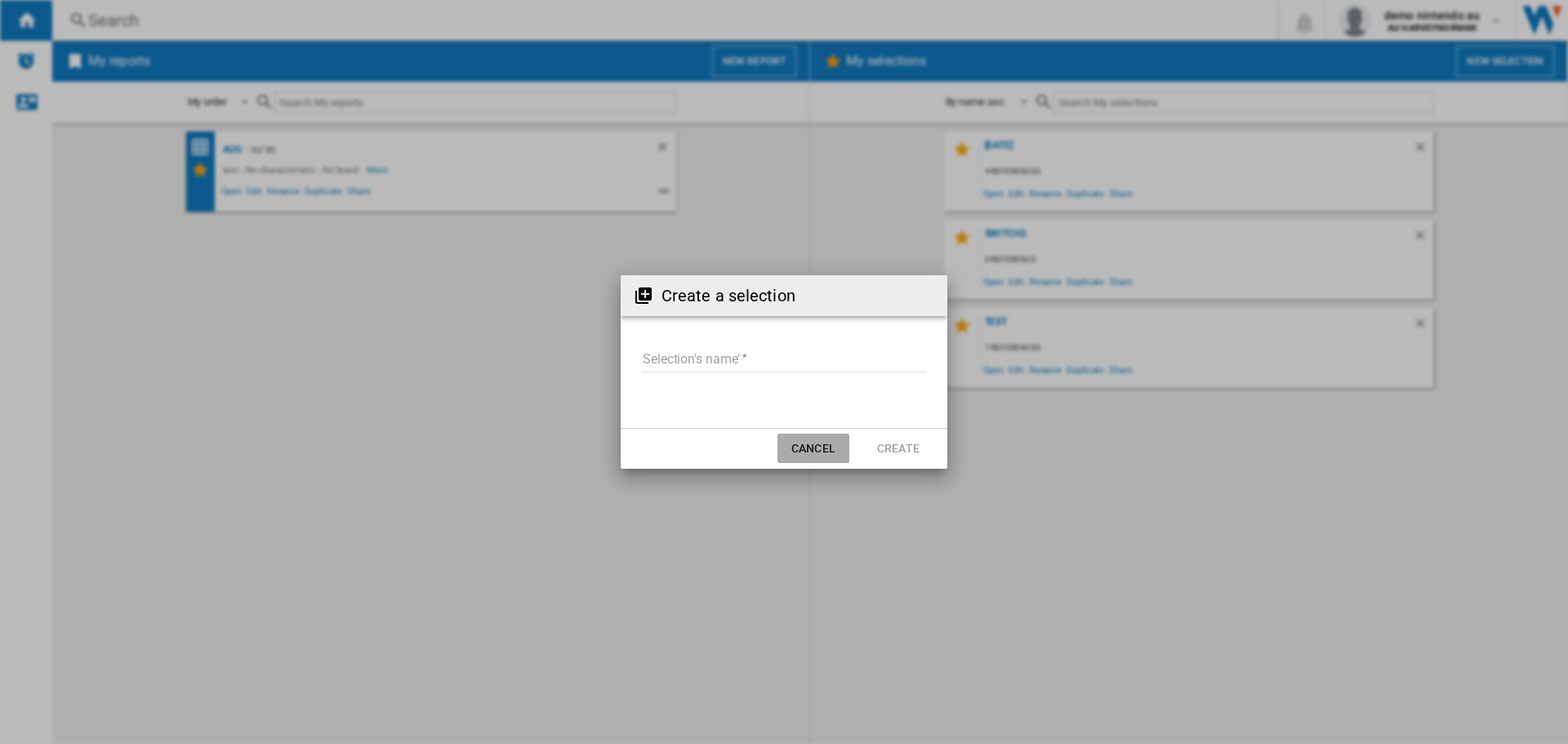
click at [802, 453] on button "Cancel" at bounding box center [813, 448] width 72 height 29
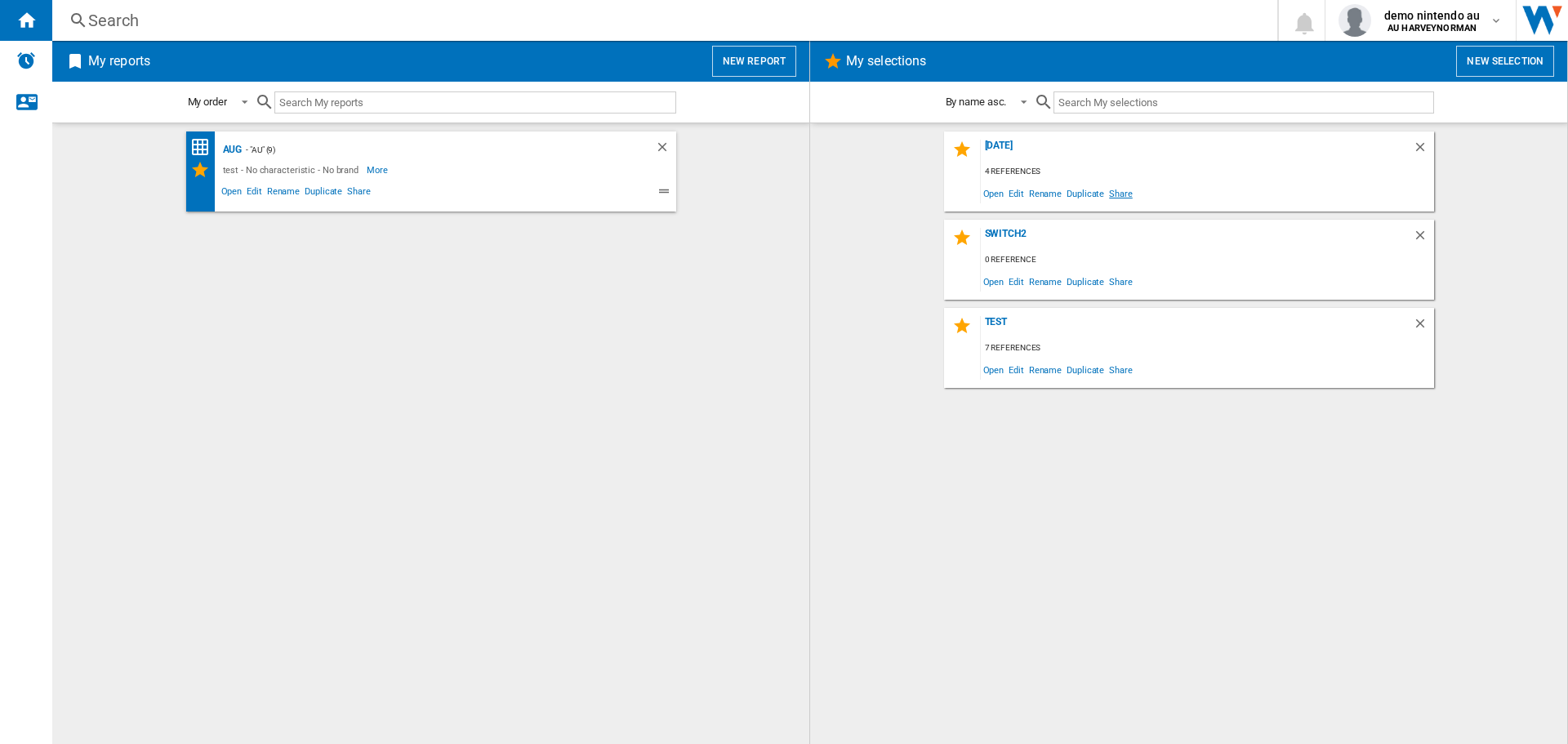
click at [1116, 195] on span "Share" at bounding box center [1120, 194] width 28 height 22
